Goal: Task Accomplishment & Management: Manage account settings

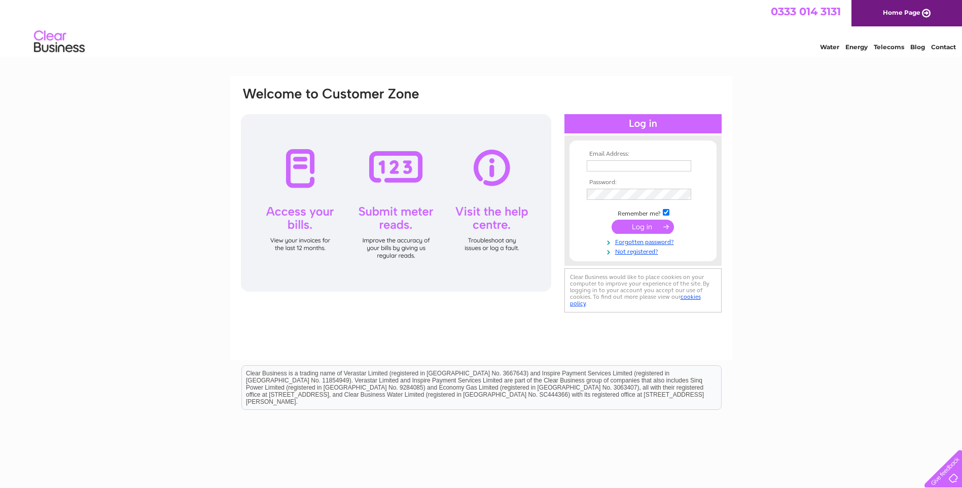
type input "[PERSON_NAME][EMAIL_ADDRESS][PERSON_NAME][DOMAIN_NAME]"
click at [640, 225] on input "submit" at bounding box center [642, 226] width 62 height 14
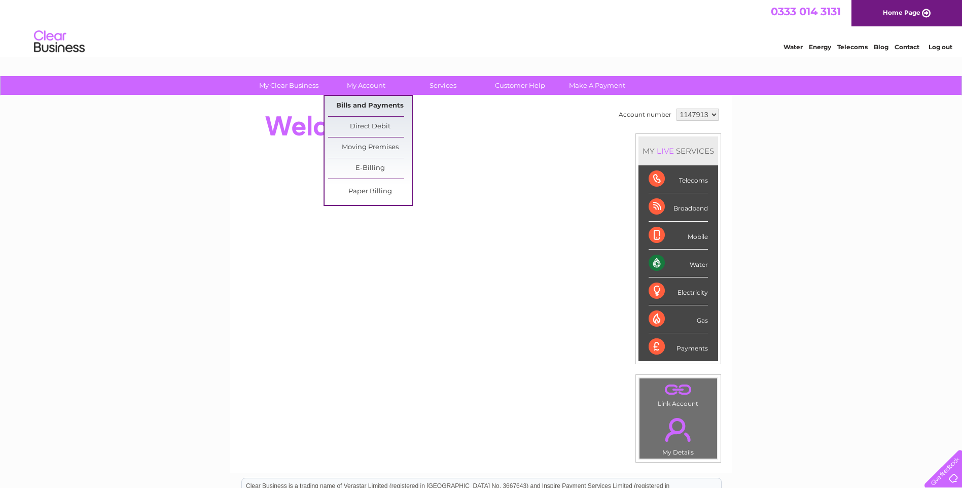
click at [371, 105] on link "Bills and Payments" at bounding box center [370, 106] width 84 height 20
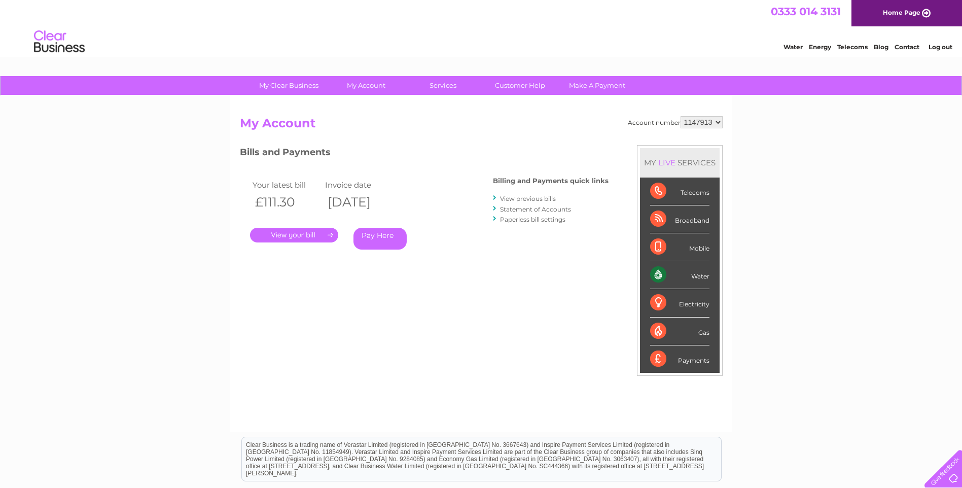
click at [306, 233] on link "." at bounding box center [294, 235] width 88 height 15
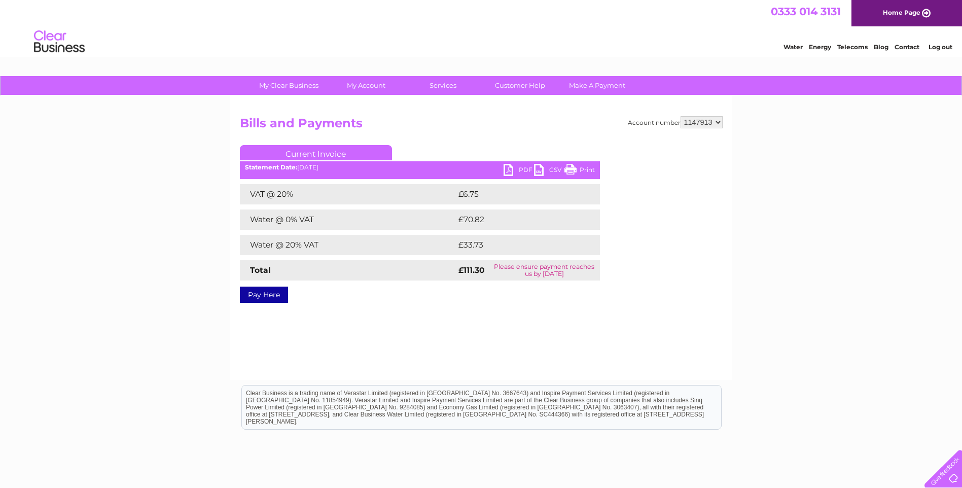
click at [510, 171] on link "PDF" at bounding box center [518, 171] width 30 height 15
click at [704, 125] on select "1147913 1153003" at bounding box center [701, 122] width 42 height 12
select select "1153003"
click at [681, 116] on select "1147913 1153003" at bounding box center [701, 122] width 42 height 12
click at [707, 149] on div at bounding box center [683, 206] width 80 height 122
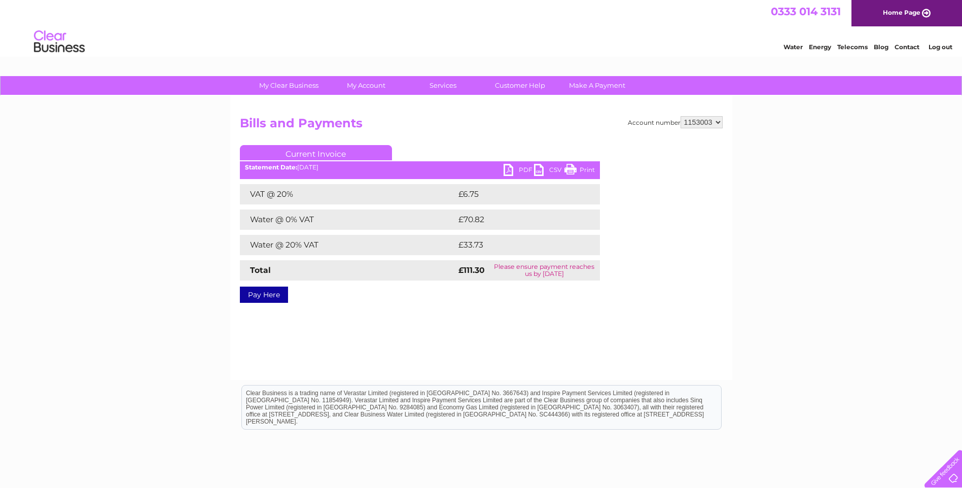
click at [773, 146] on div "My Clear Business Login Details My Details My Preferences Link Account My Accou…" at bounding box center [481, 314] width 962 height 477
click at [509, 174] on link "PDF" at bounding box center [518, 171] width 30 height 15
